Goal: Information Seeking & Learning: Learn about a topic

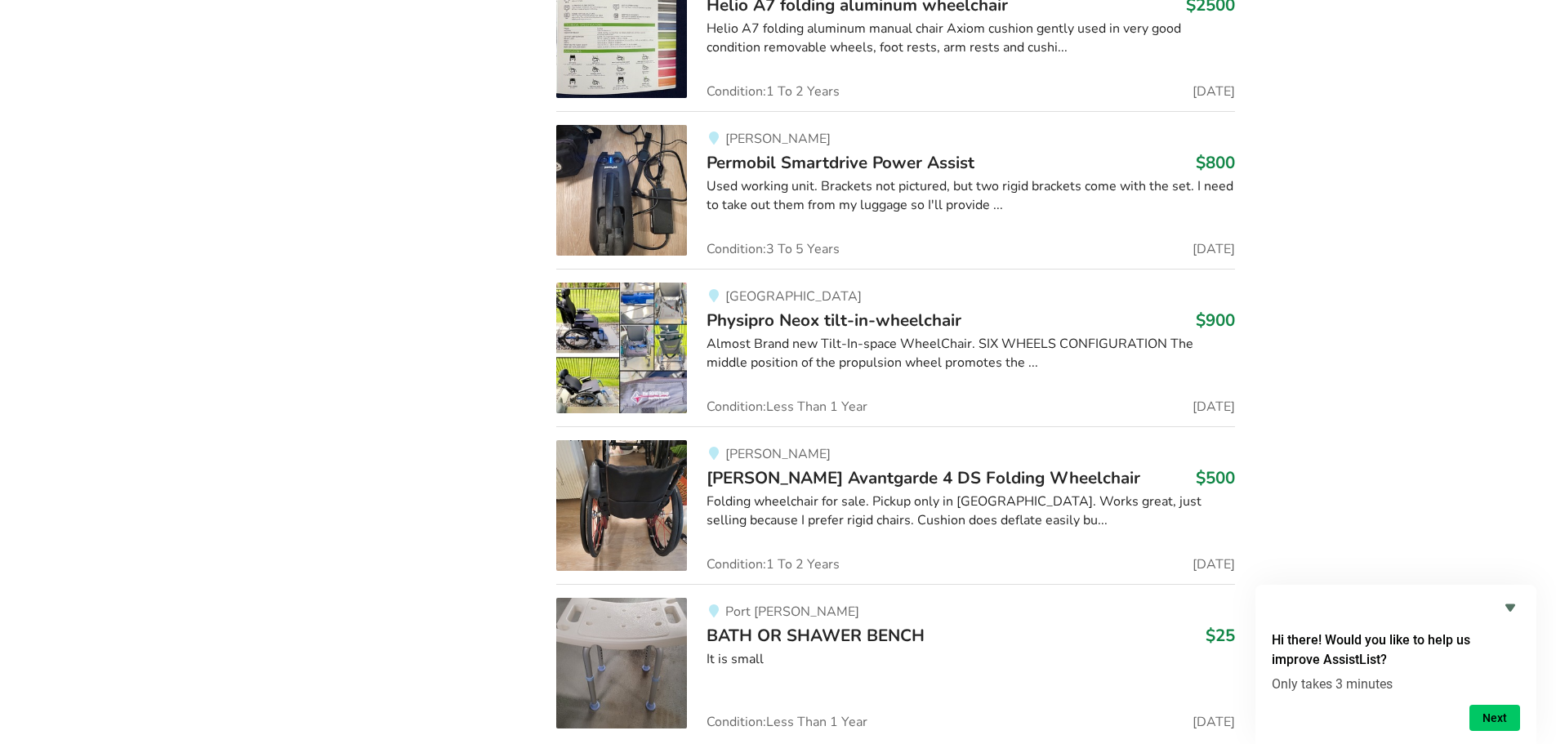
scroll to position [14761, 0]
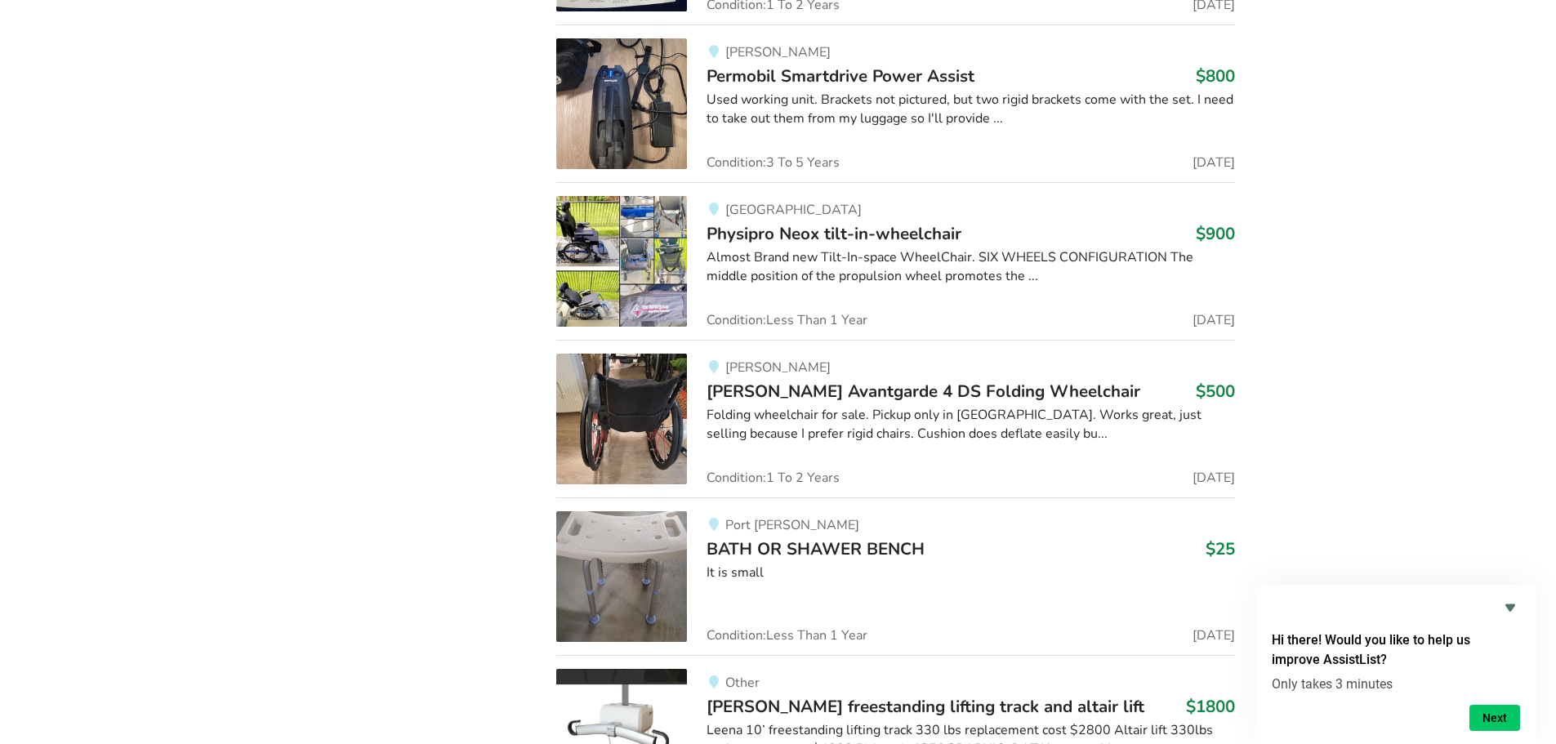
click at [868, 380] on span "[PERSON_NAME] Avantgarde 4 DS Folding Wheelchair" at bounding box center [924, 391] width 434 height 23
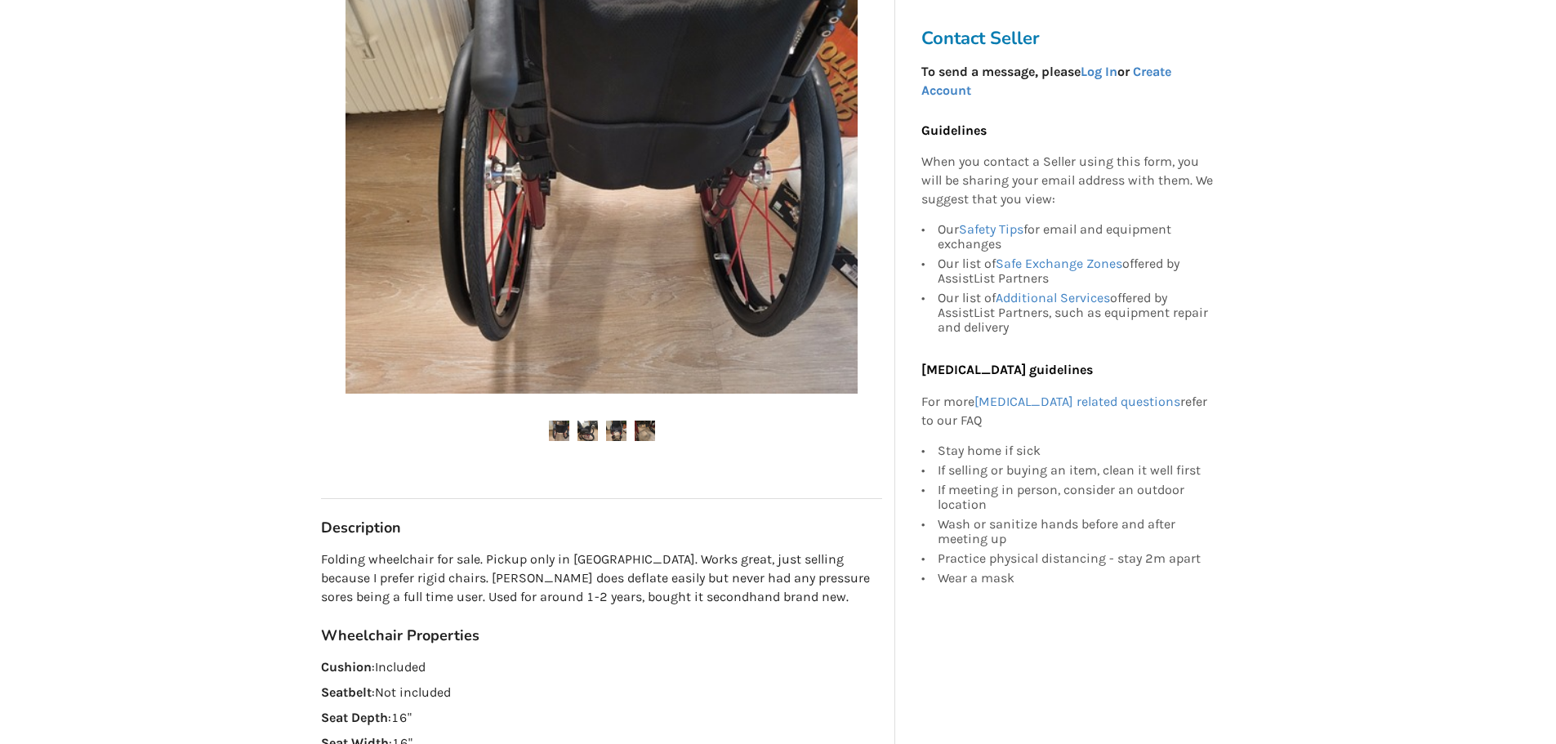
scroll to position [572, 0]
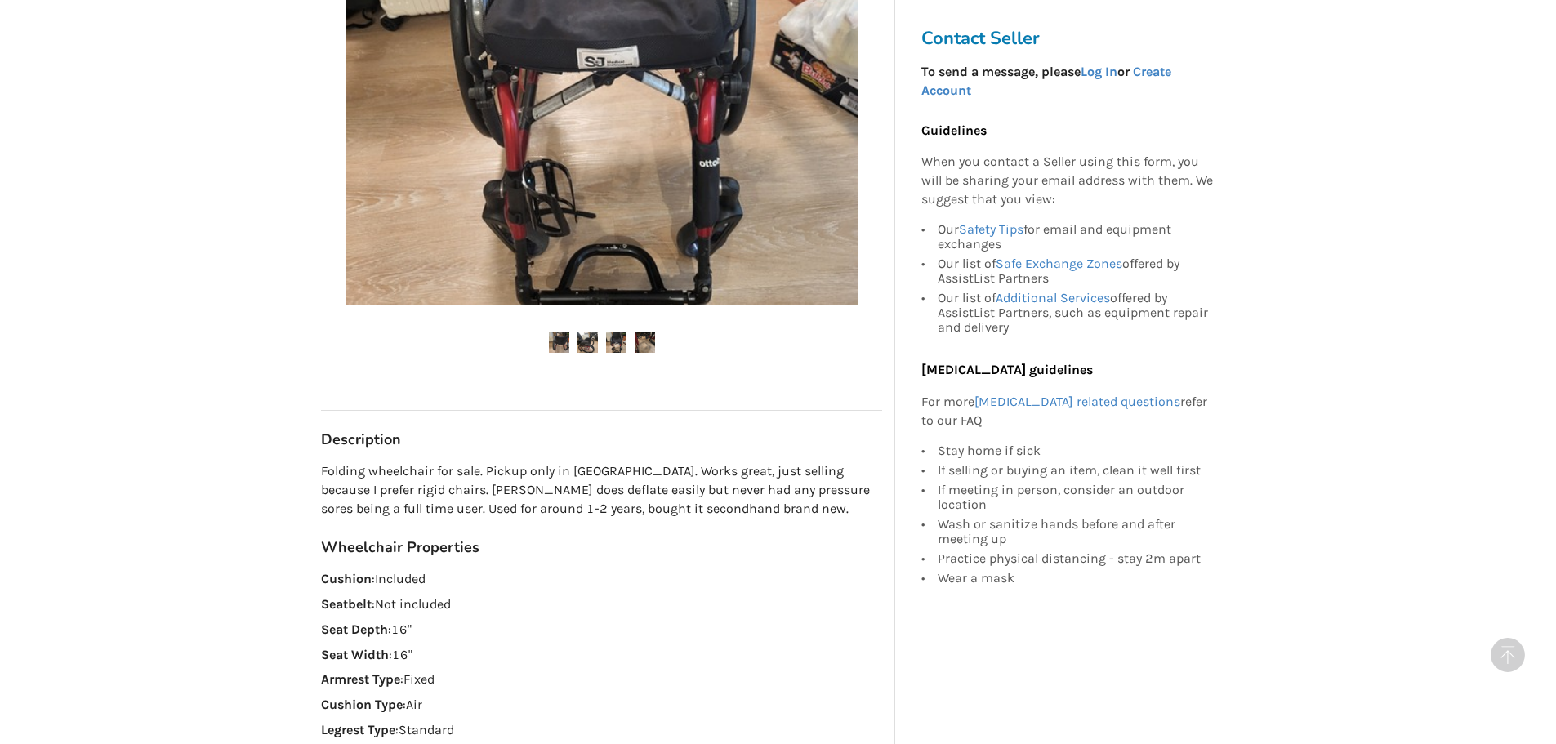
drag, startPoint x: 648, startPoint y: 419, endPoint x: 560, endPoint y: 399, distance: 90.6
click at [560, 431] on h3 "Description" at bounding box center [601, 440] width 561 height 19
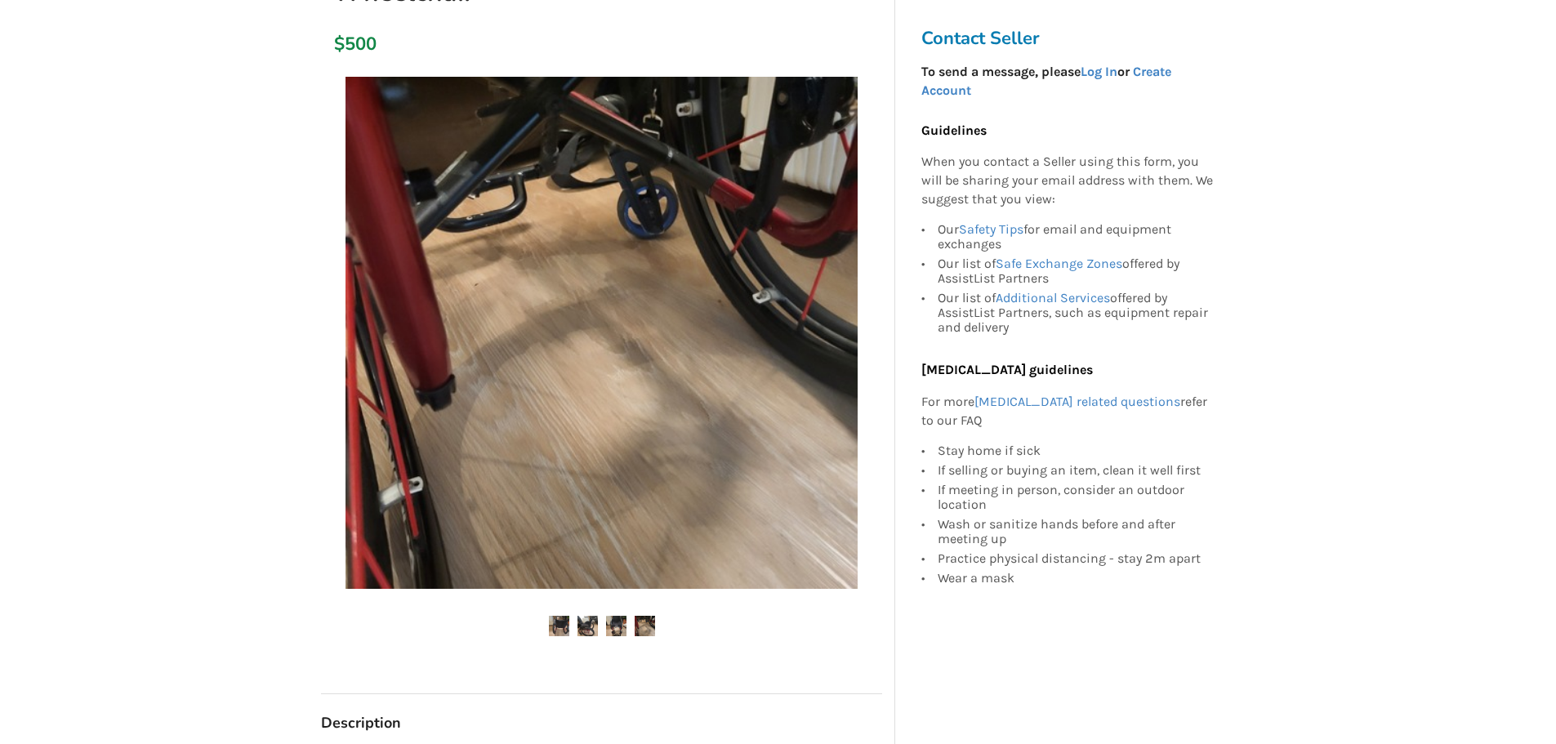
scroll to position [245, 0]
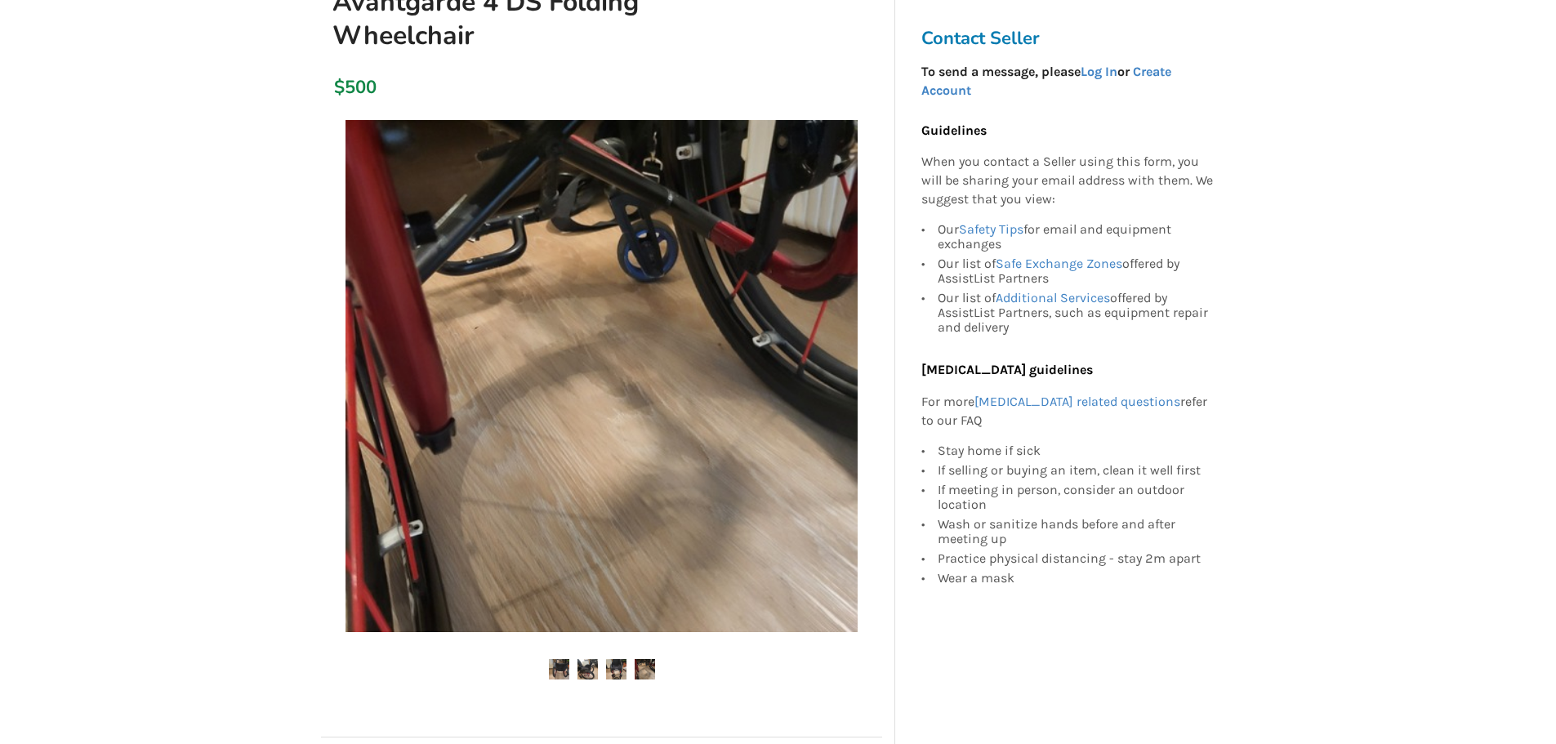
click at [599, 659] on ul at bounding box center [601, 670] width 561 height 22
click at [578, 659] on img at bounding box center [588, 669] width 20 height 20
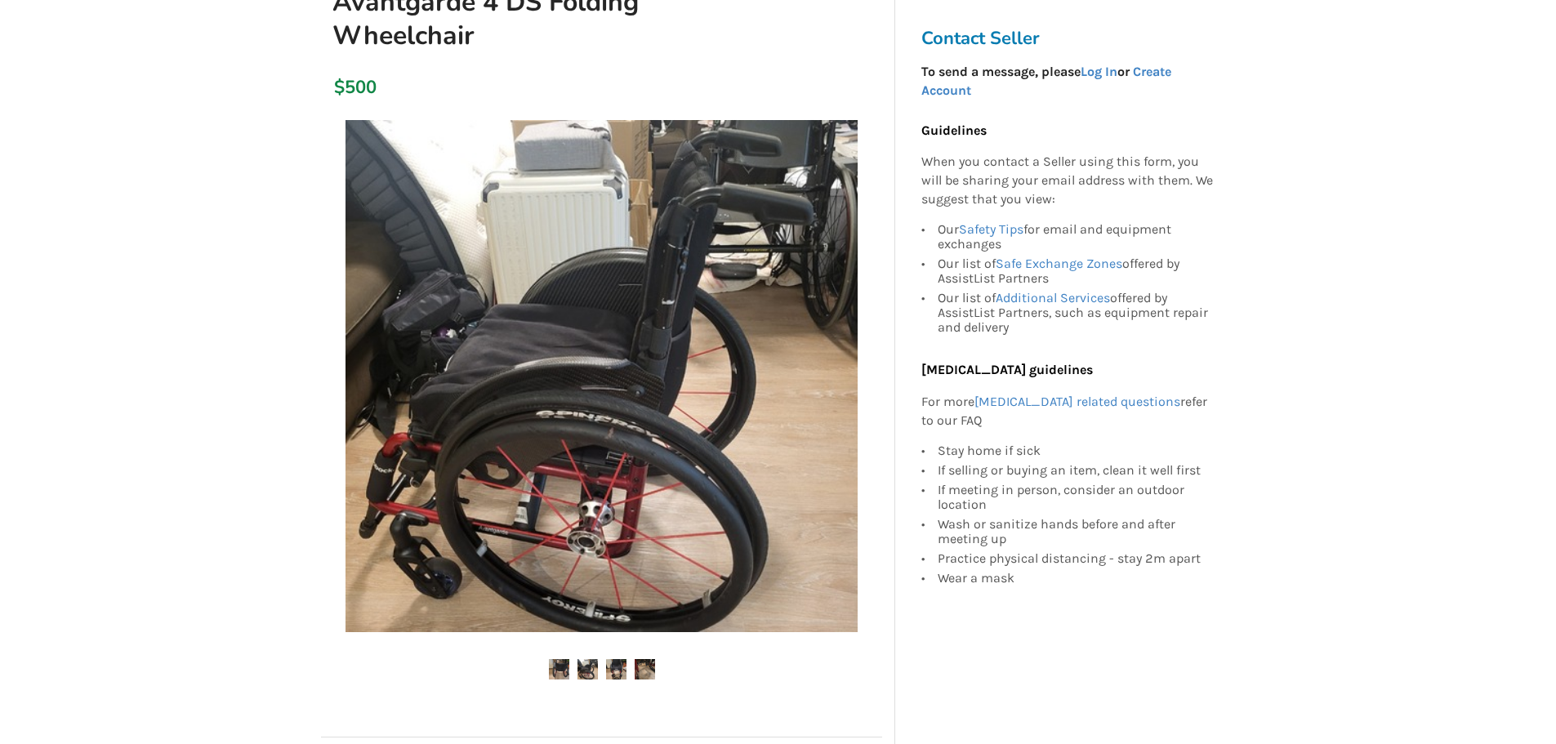
click at [618, 659] on img at bounding box center [616, 669] width 20 height 20
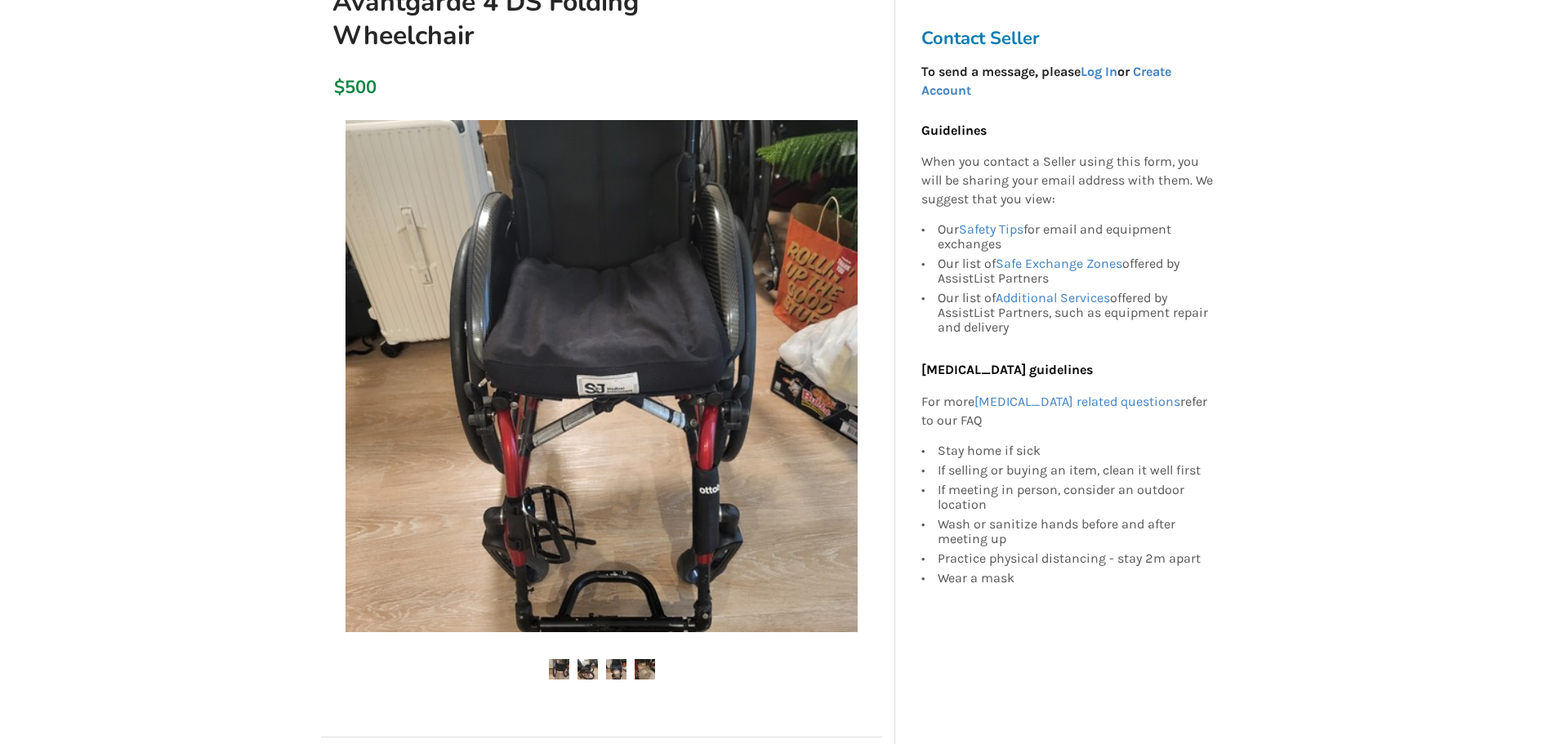
click at [639, 659] on img at bounding box center [645, 669] width 20 height 20
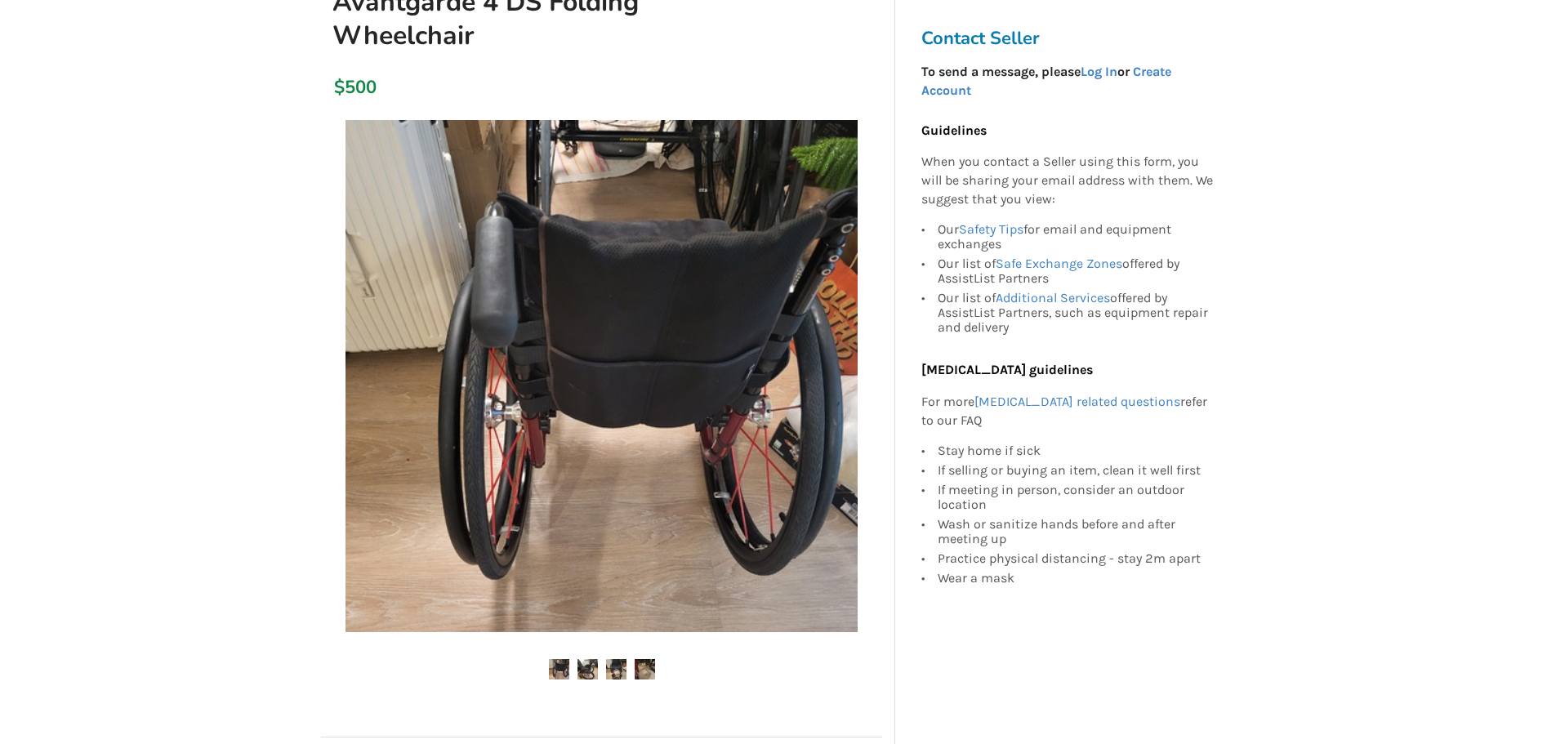
click at [560, 659] on img at bounding box center [559, 669] width 20 height 20
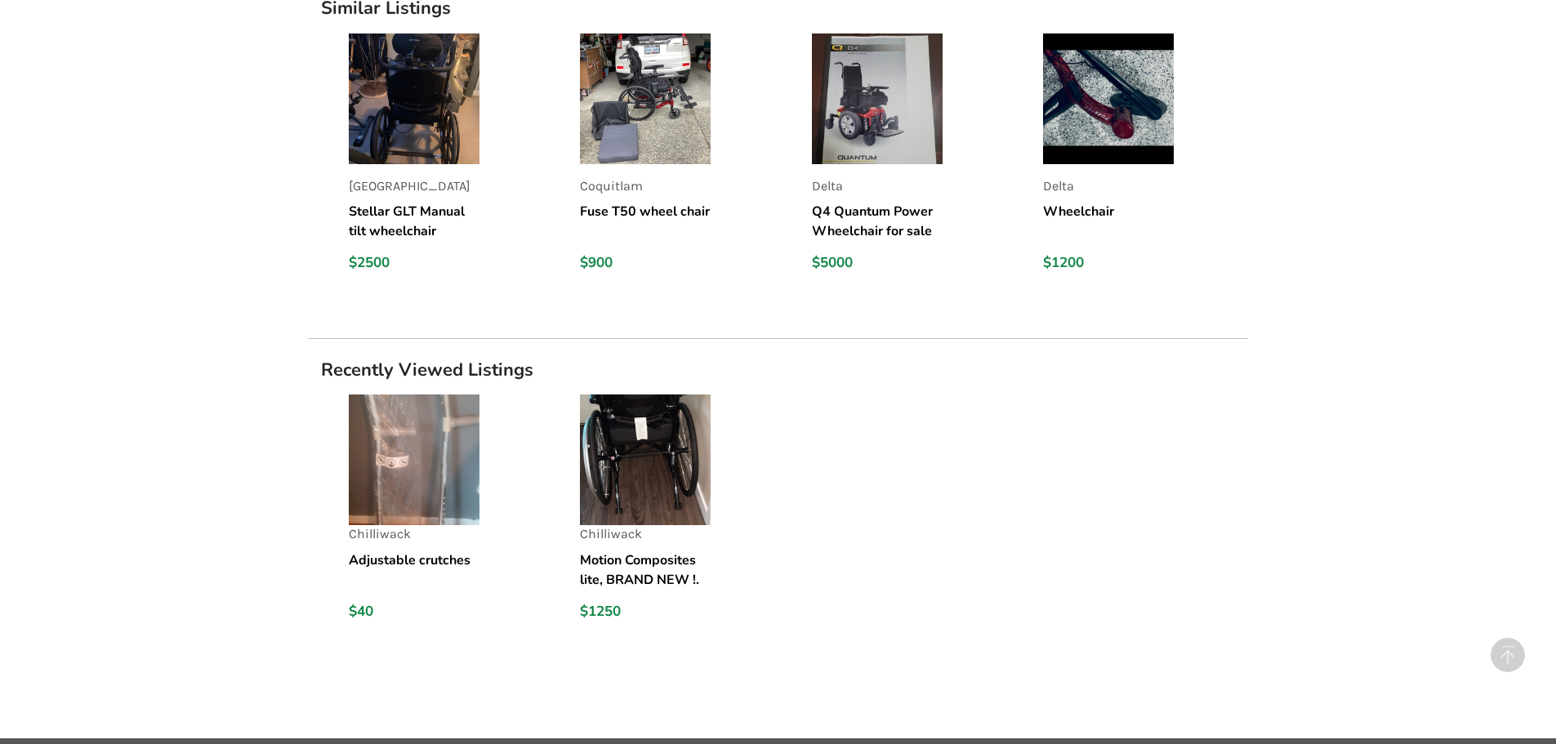
scroll to position [1547, 0]
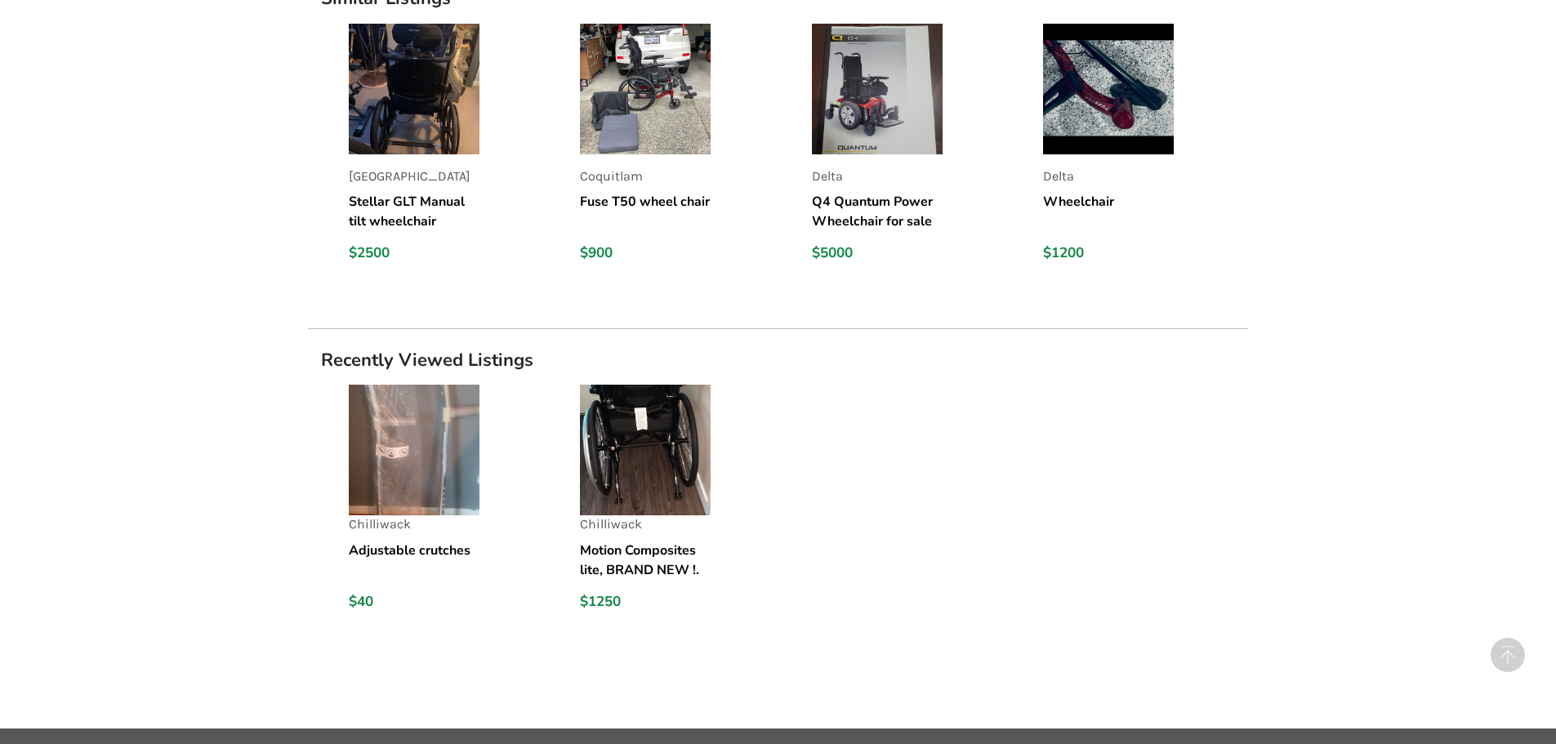
click at [649, 410] on img at bounding box center [645, 450] width 131 height 131
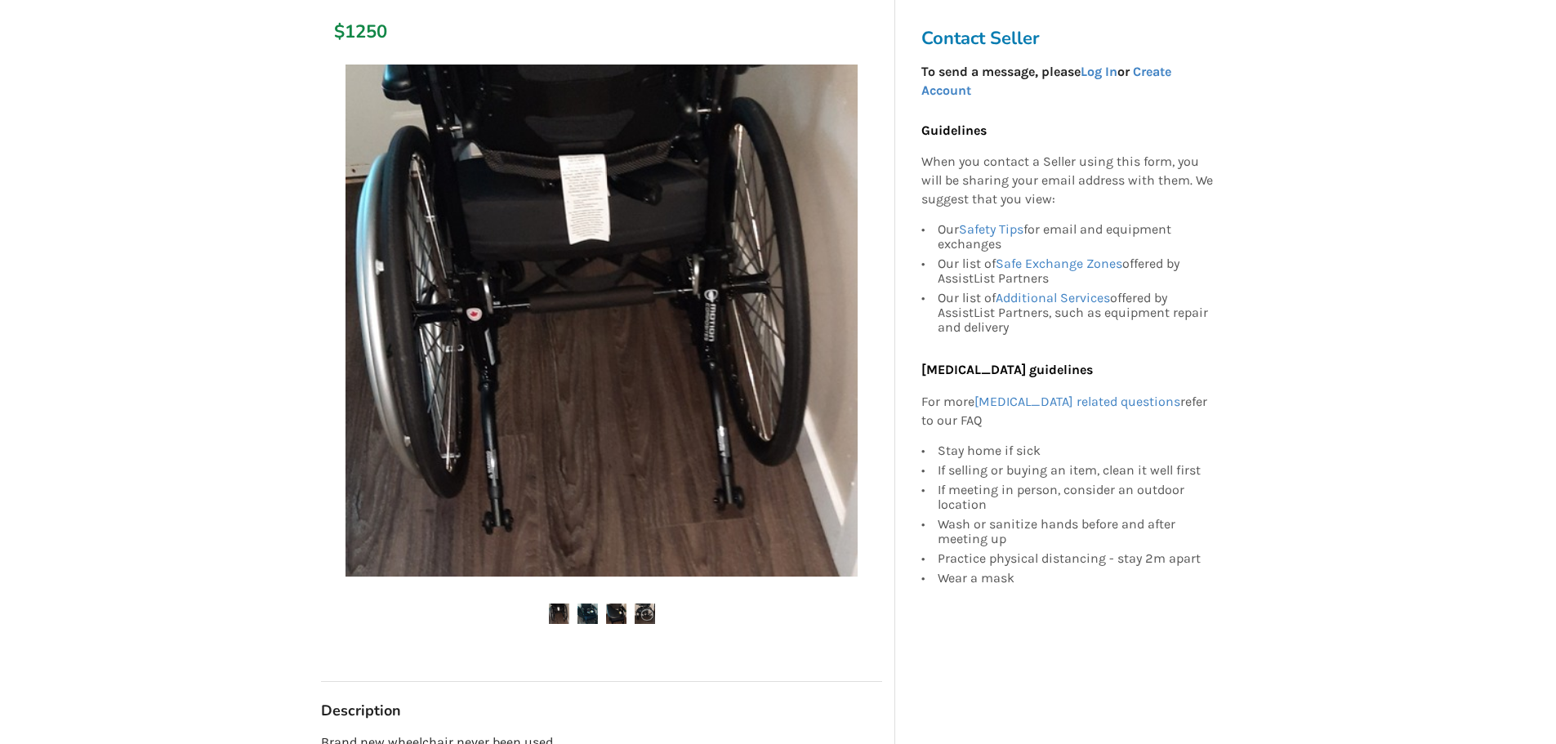
scroll to position [327, 0]
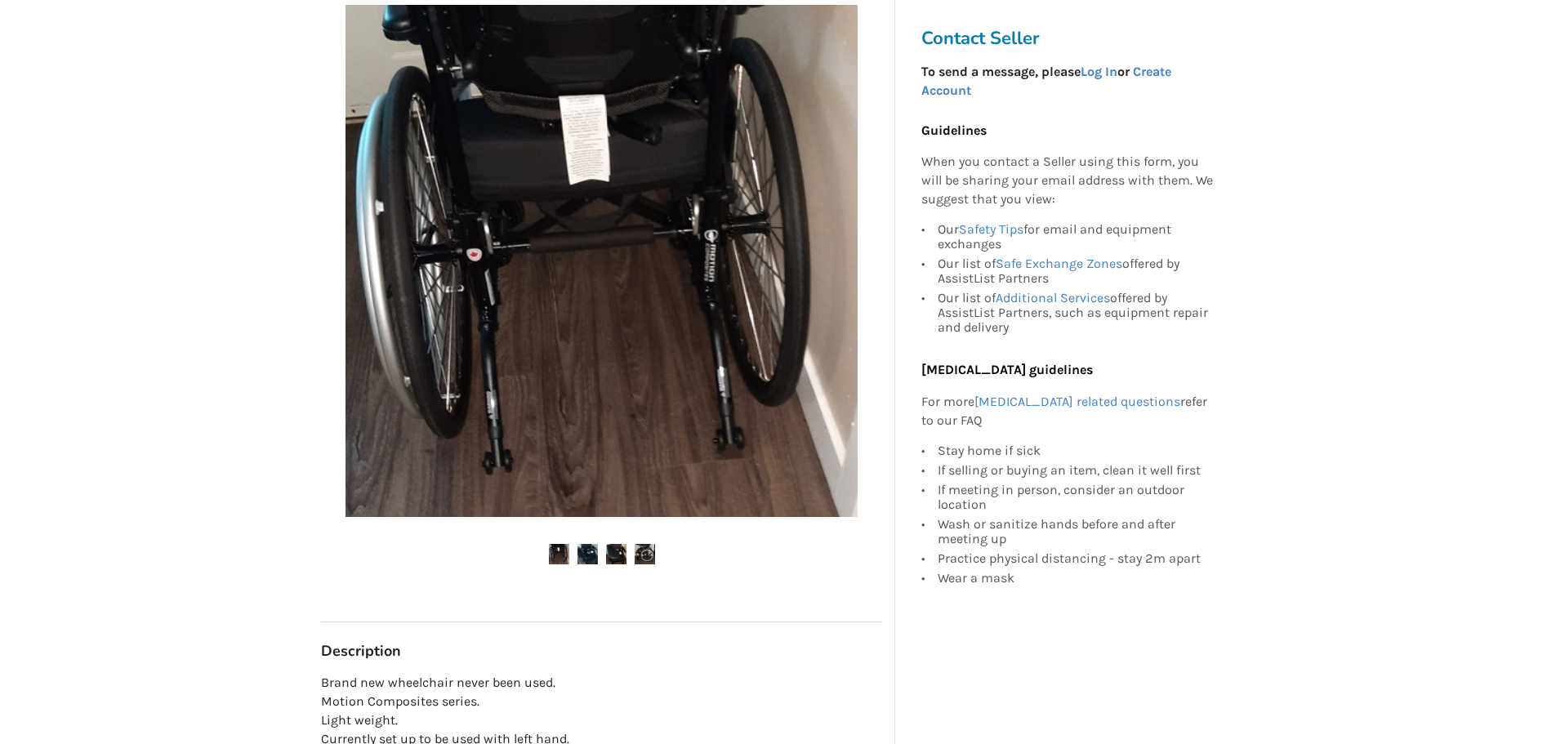
click at [649, 552] on img at bounding box center [645, 554] width 20 height 20
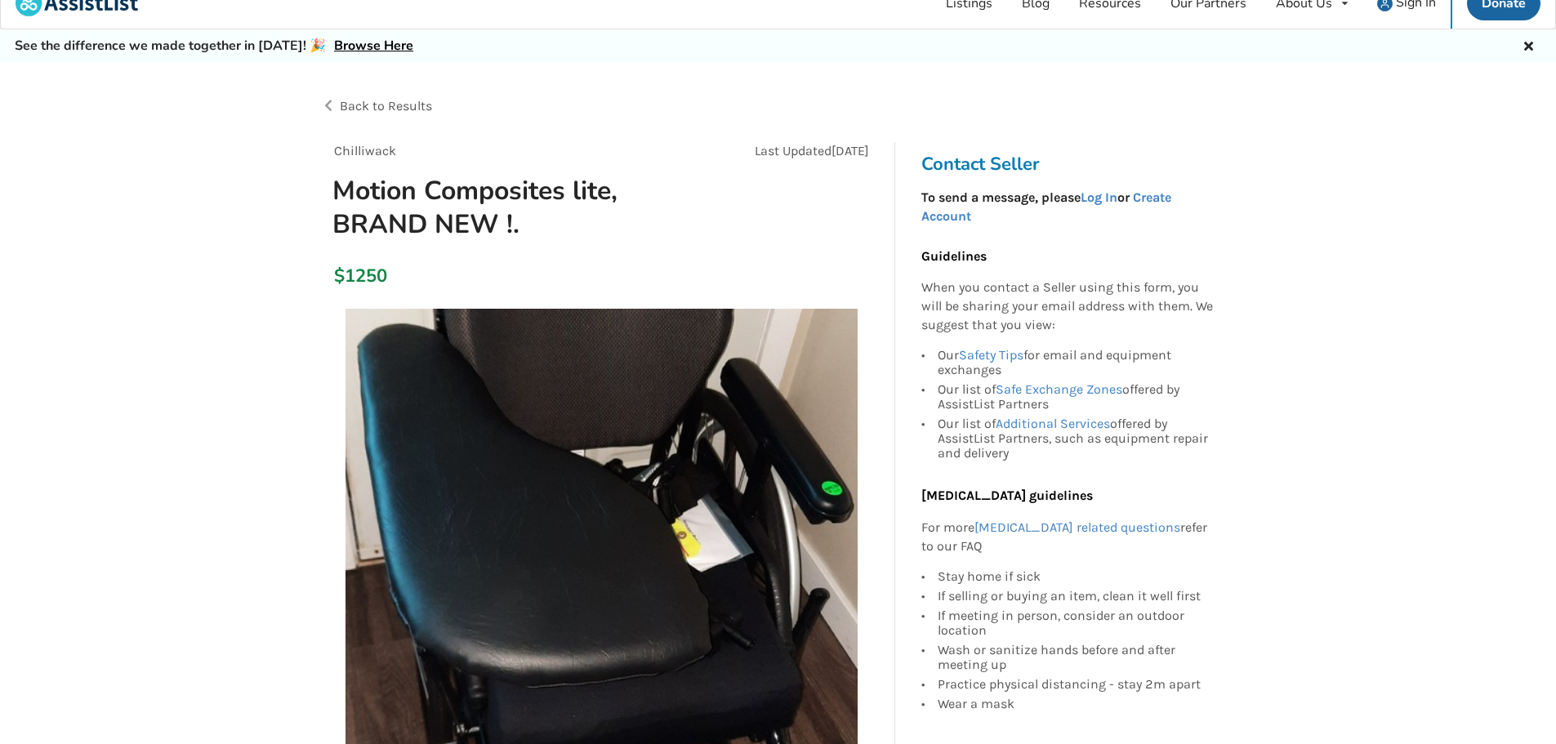
scroll to position [0, 0]
